Goal: Download file/media

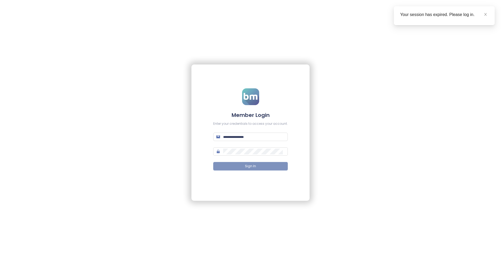
type input "**********"
click at [267, 170] on button "Sign In" at bounding box center [250, 166] width 75 height 8
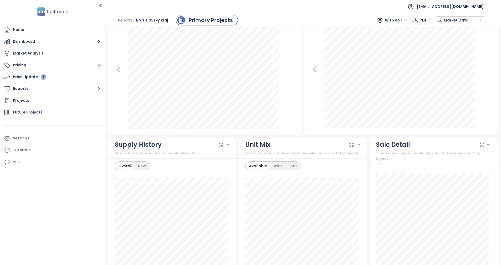
scroll to position [197, 0]
click at [121, 70] on icon at bounding box center [119, 69] width 8 height 8
click at [25, 100] on div "Projects" at bounding box center [21, 100] width 16 height 7
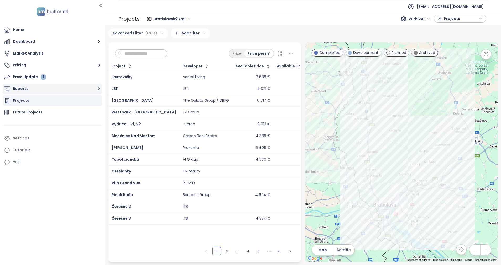
click at [36, 89] on button "Reports" at bounding box center [53, 89] width 100 height 11
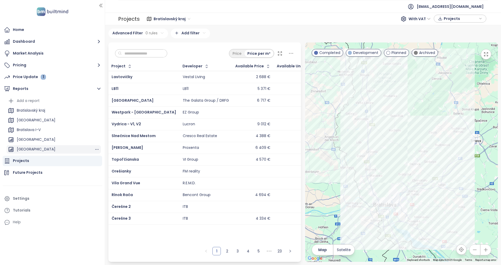
click at [30, 150] on div "[GEOGRAPHIC_DATA]" at bounding box center [36, 149] width 39 height 7
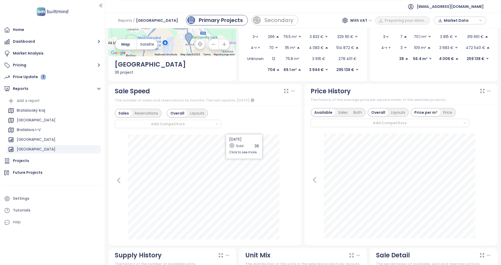
scroll to position [158, 0]
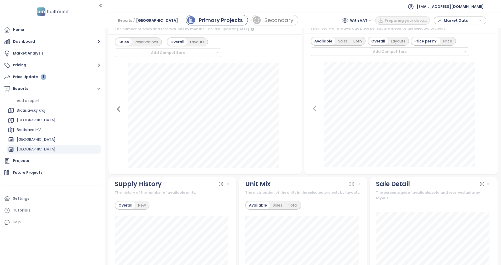
click at [118, 110] on icon at bounding box center [119, 109] width 8 height 8
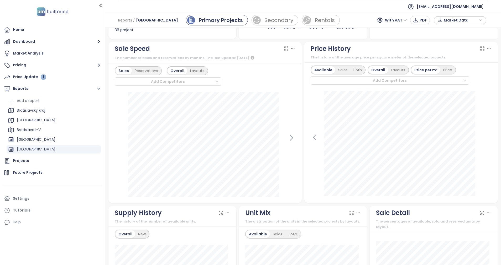
scroll to position [118, 0]
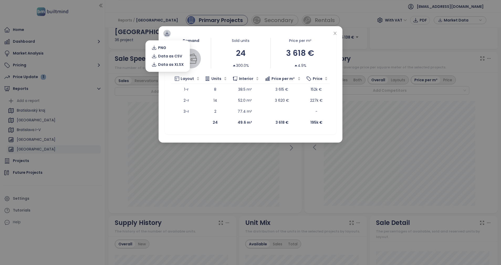
click at [167, 34] on icon at bounding box center [166, 33] width 5 height 5
click at [172, 64] on span "Data as XLSX" at bounding box center [171, 65] width 26 height 6
click at [335, 34] on icon "close" at bounding box center [334, 33] width 3 height 3
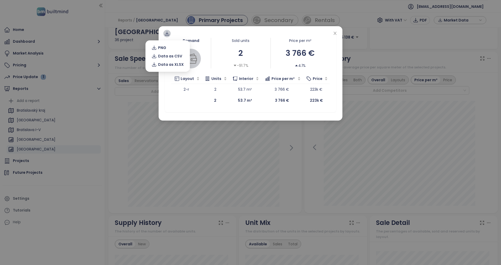
click at [167, 33] on icon at bounding box center [167, 33] width 3 height 3
click at [178, 66] on span "Data as XLSX" at bounding box center [171, 65] width 26 height 6
click at [333, 35] on icon "close" at bounding box center [335, 33] width 4 height 4
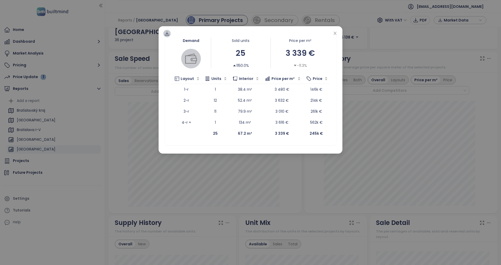
click at [168, 35] on icon at bounding box center [166, 33] width 5 height 5
click at [170, 63] on span "Data as XLSX" at bounding box center [171, 65] width 26 height 6
click at [335, 33] on icon "close" at bounding box center [334, 33] width 3 height 3
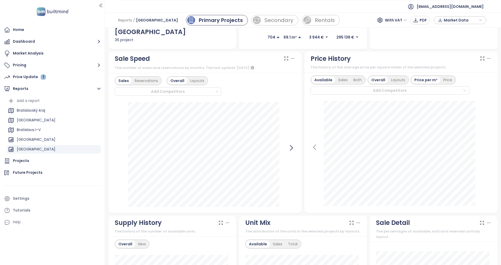
click at [288, 148] on icon at bounding box center [292, 148] width 8 height 8
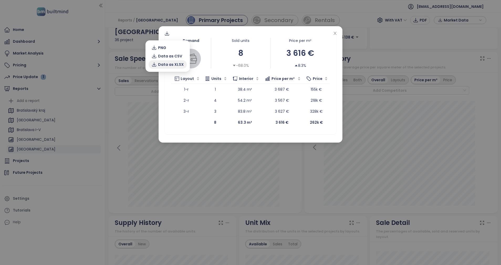
click at [170, 65] on span "Data as XLSX" at bounding box center [171, 65] width 26 height 6
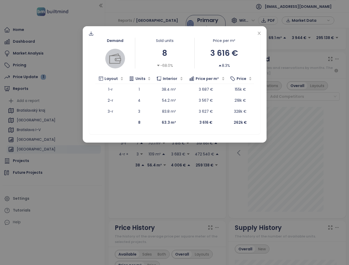
click at [260, 30] on div "Demand Sold units 8 -68.0% Price per m² 3 616 € 8.3% Layout Units Interior Pric…" at bounding box center [175, 84] width 184 height 117
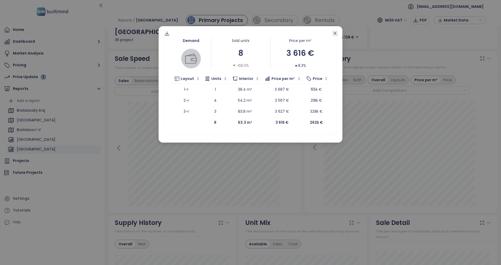
click at [335, 34] on icon "close" at bounding box center [334, 33] width 3 height 3
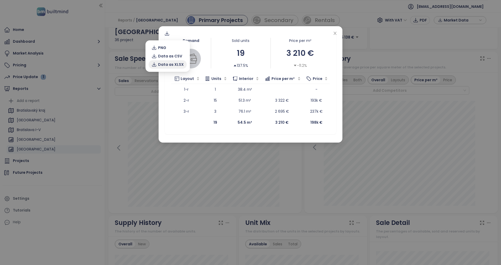
click at [161, 64] on span "Data as XLSX" at bounding box center [171, 65] width 26 height 6
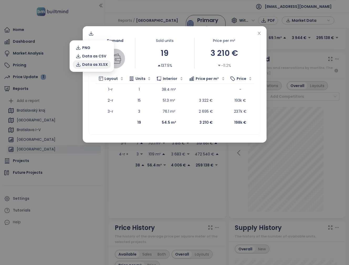
click at [97, 65] on span "Data as XLSX" at bounding box center [95, 65] width 26 height 6
click at [89, 35] on icon at bounding box center [91, 35] width 4 height 2
click at [96, 65] on span "Data as XLSX" at bounding box center [95, 65] width 26 height 6
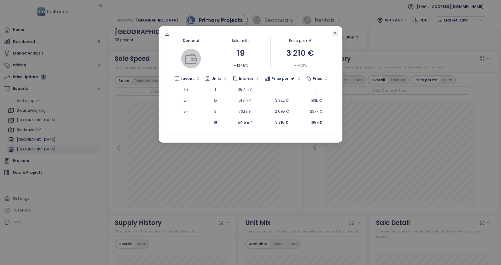
click at [336, 33] on icon "close" at bounding box center [335, 33] width 4 height 4
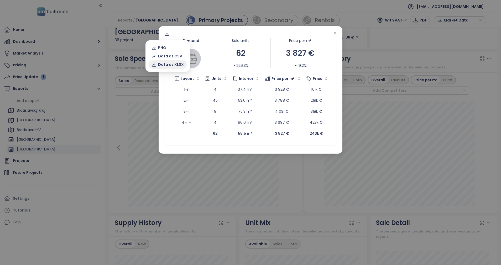
click at [171, 67] on span "Data as XLSX" at bounding box center [171, 65] width 26 height 6
click at [337, 33] on icon "close" at bounding box center [335, 33] width 4 height 4
click at [169, 32] on icon at bounding box center [166, 33] width 5 height 5
click at [166, 35] on icon at bounding box center [166, 33] width 5 height 5
click at [169, 64] on span "Data as XLSX" at bounding box center [171, 65] width 26 height 6
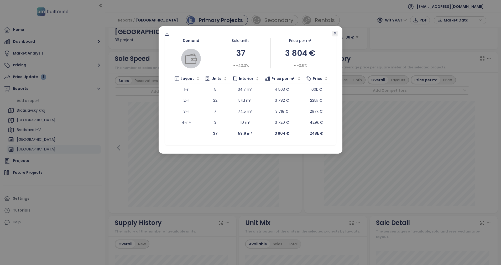
click at [336, 33] on icon "close" at bounding box center [335, 33] width 4 height 4
